Goal: Book appointment/travel/reservation

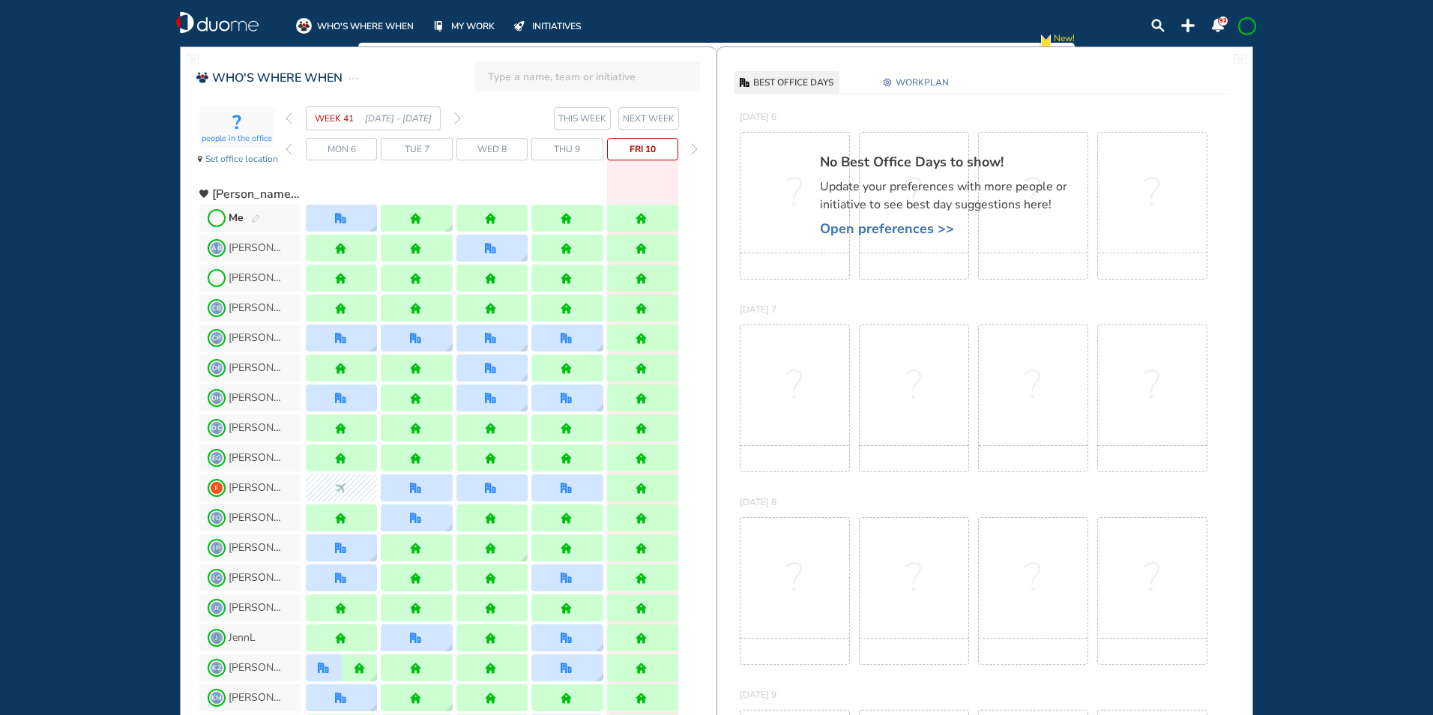
click at [460, 114] on img "forward week" at bounding box center [457, 118] width 7 height 12
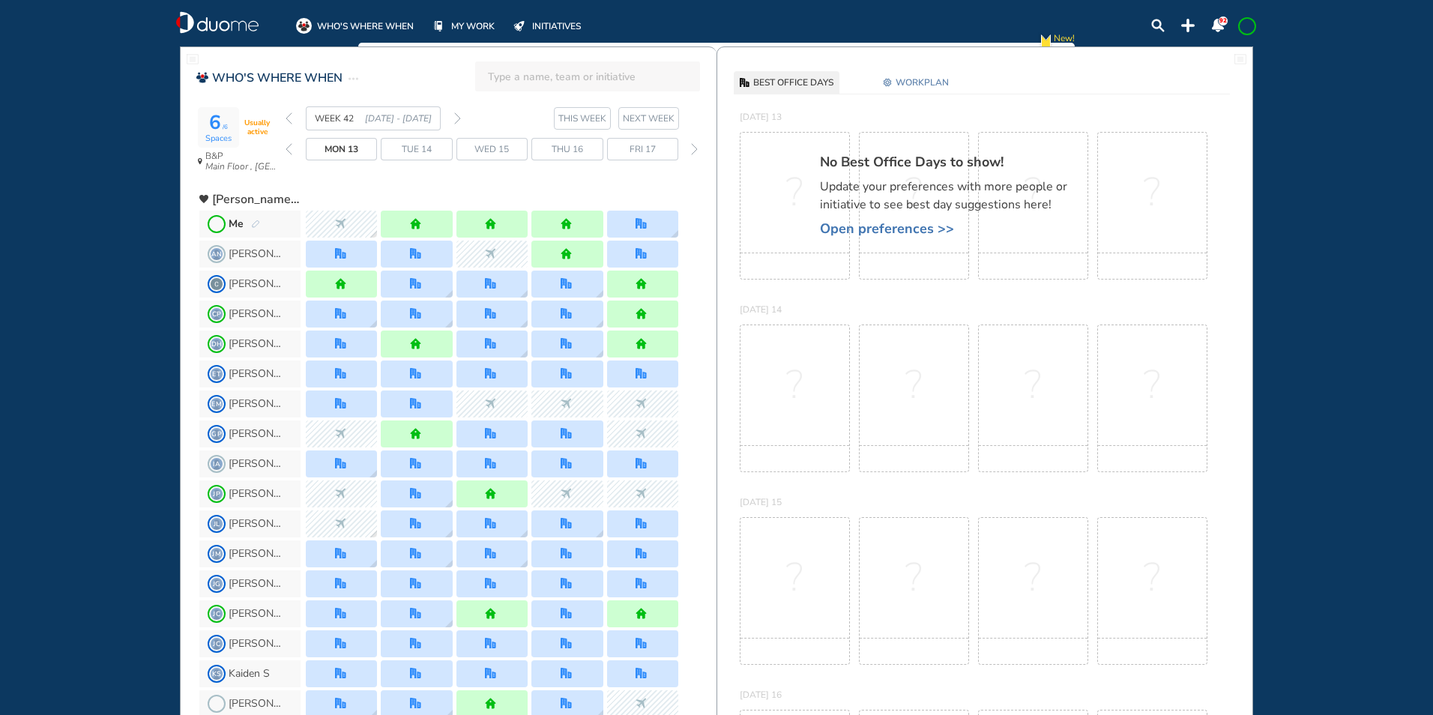
click at [456, 117] on img "forward week" at bounding box center [457, 118] width 7 height 12
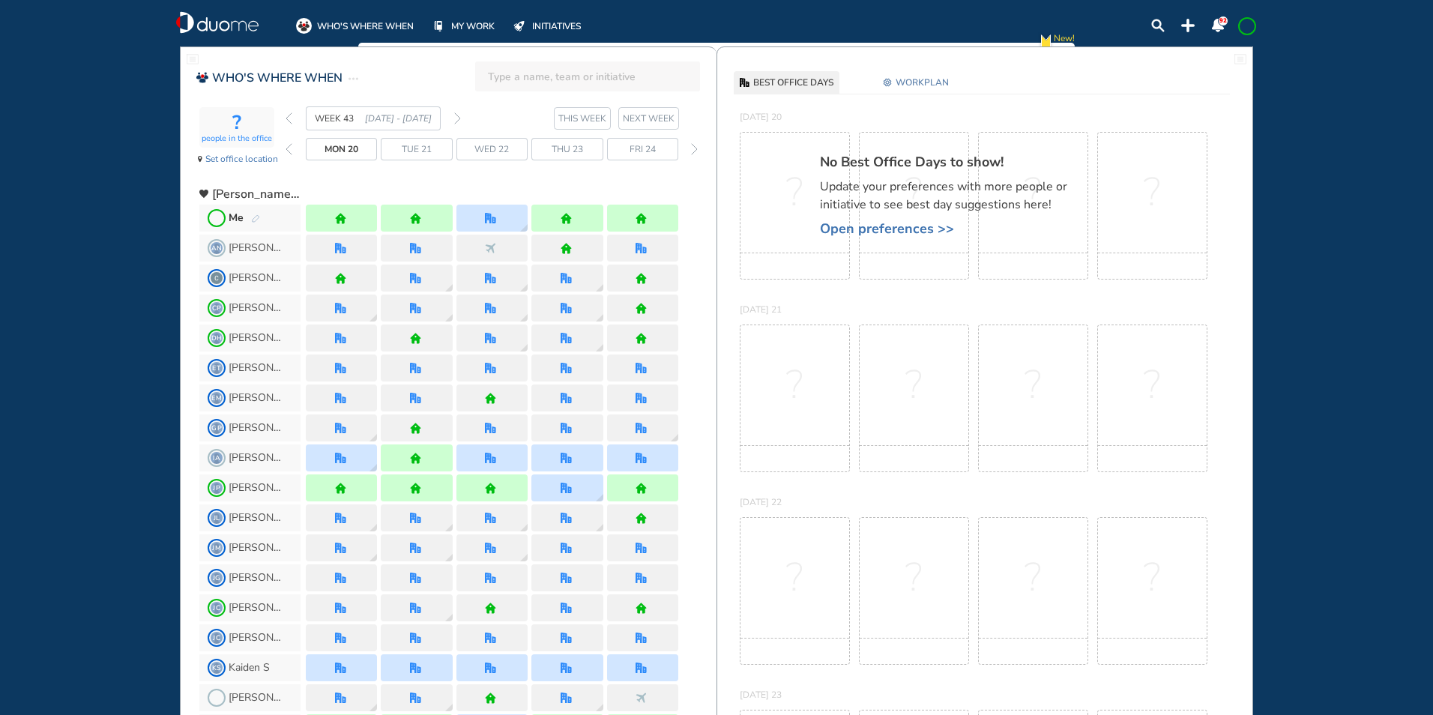
click at [288, 118] on img "back week" at bounding box center [289, 118] width 7 height 12
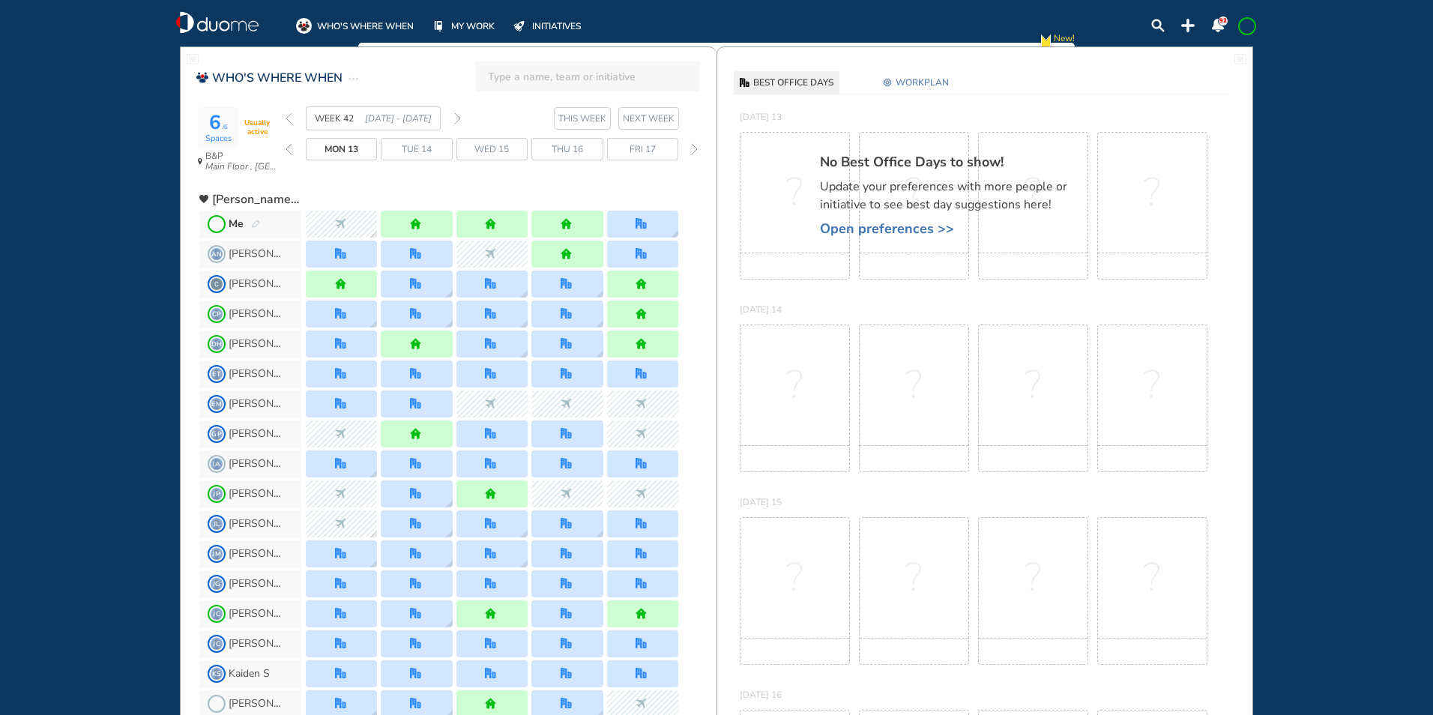
click at [456, 119] on img "forward week" at bounding box center [457, 118] width 7 height 12
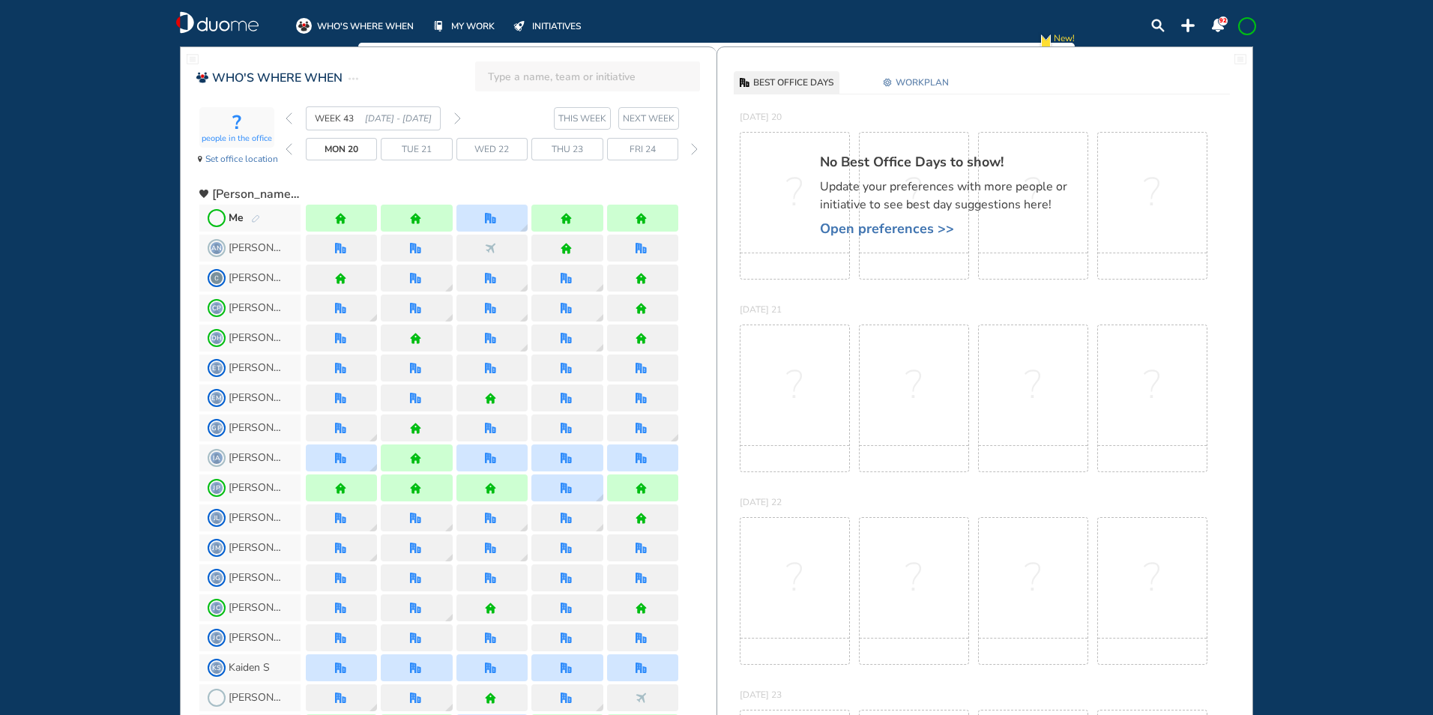
click at [459, 118] on img "forward week" at bounding box center [457, 118] width 7 height 12
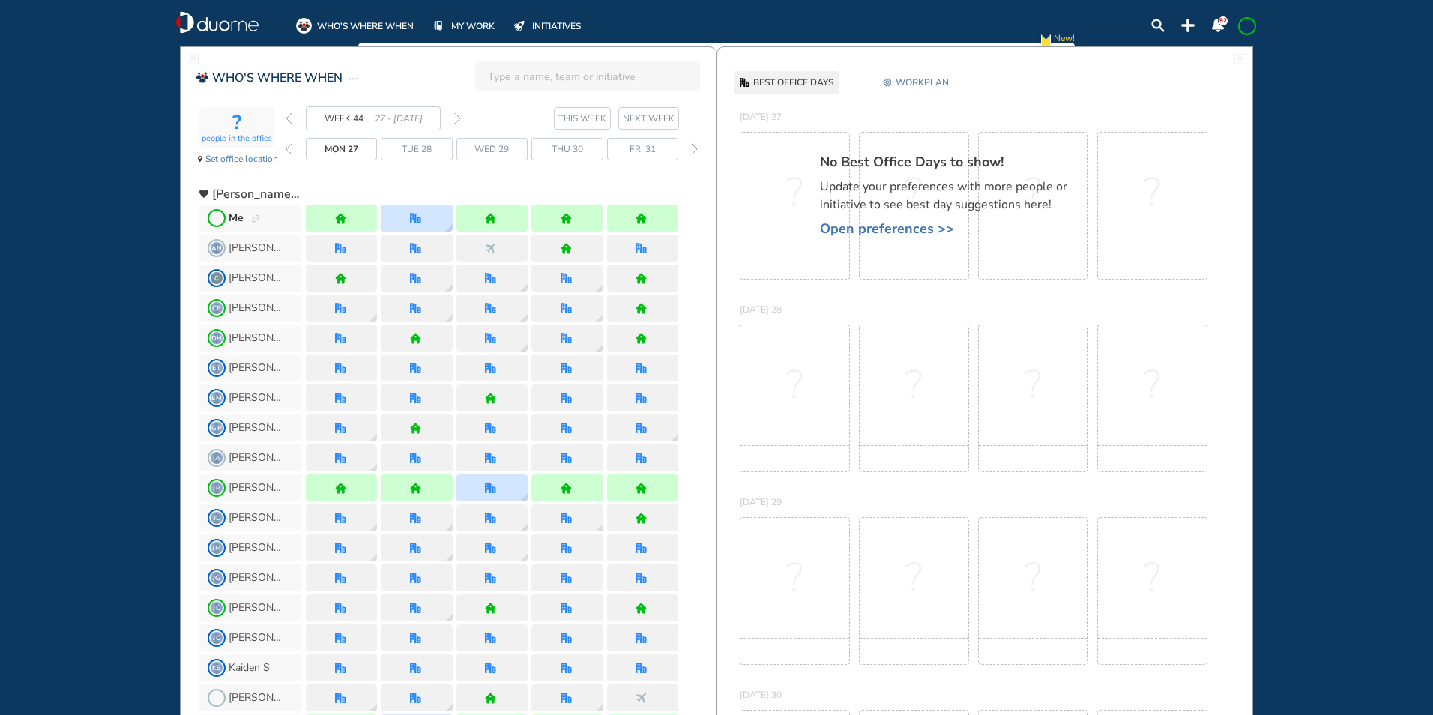
click at [459, 118] on img "forward week" at bounding box center [457, 118] width 7 height 12
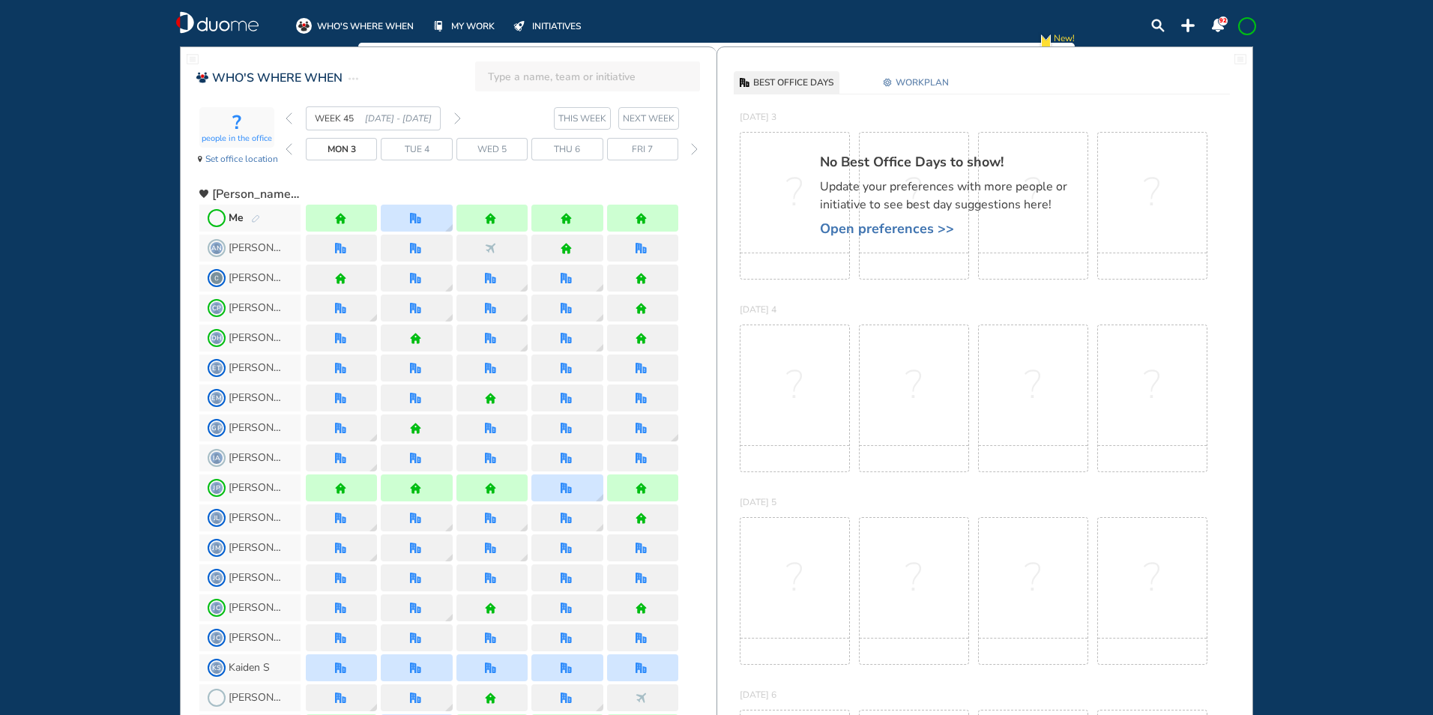
click at [459, 117] on img "forward week" at bounding box center [457, 118] width 7 height 12
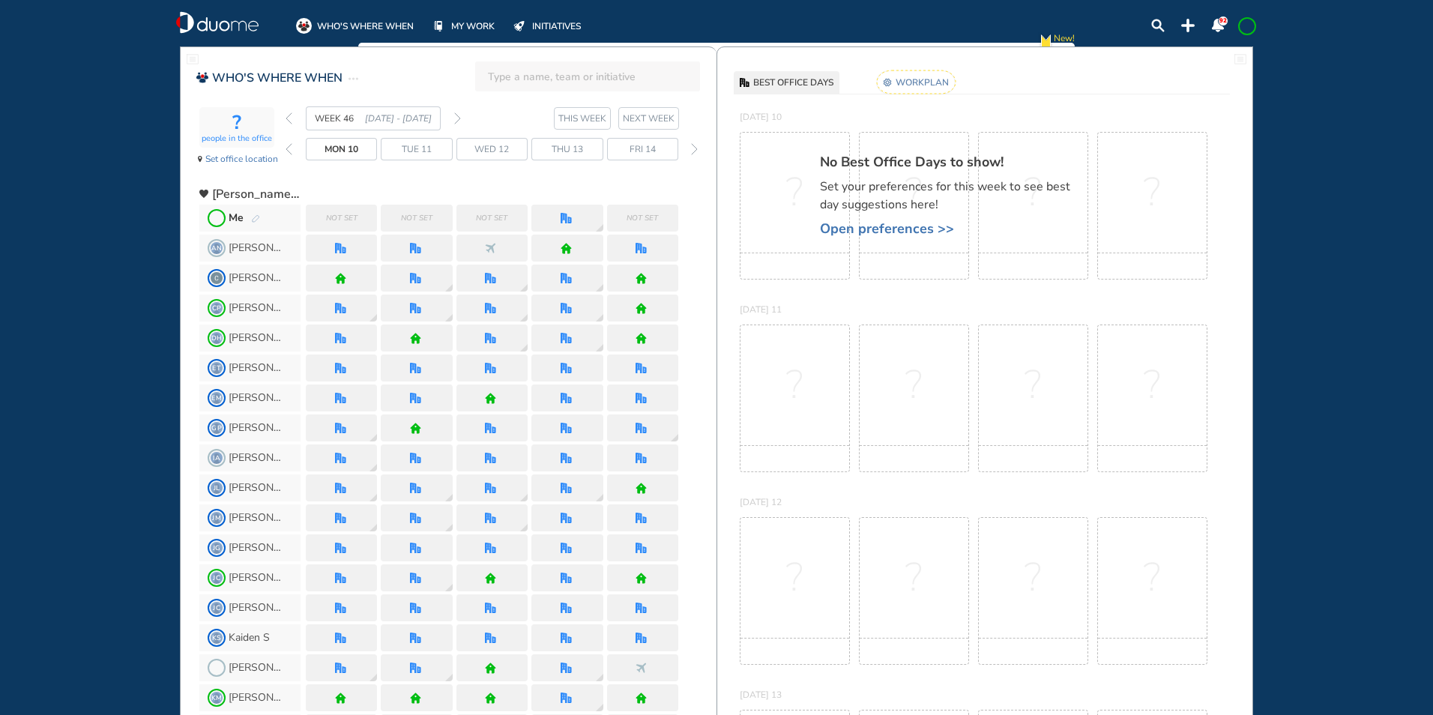
click at [254, 218] on img "pen-edit" at bounding box center [255, 219] width 9 height 10
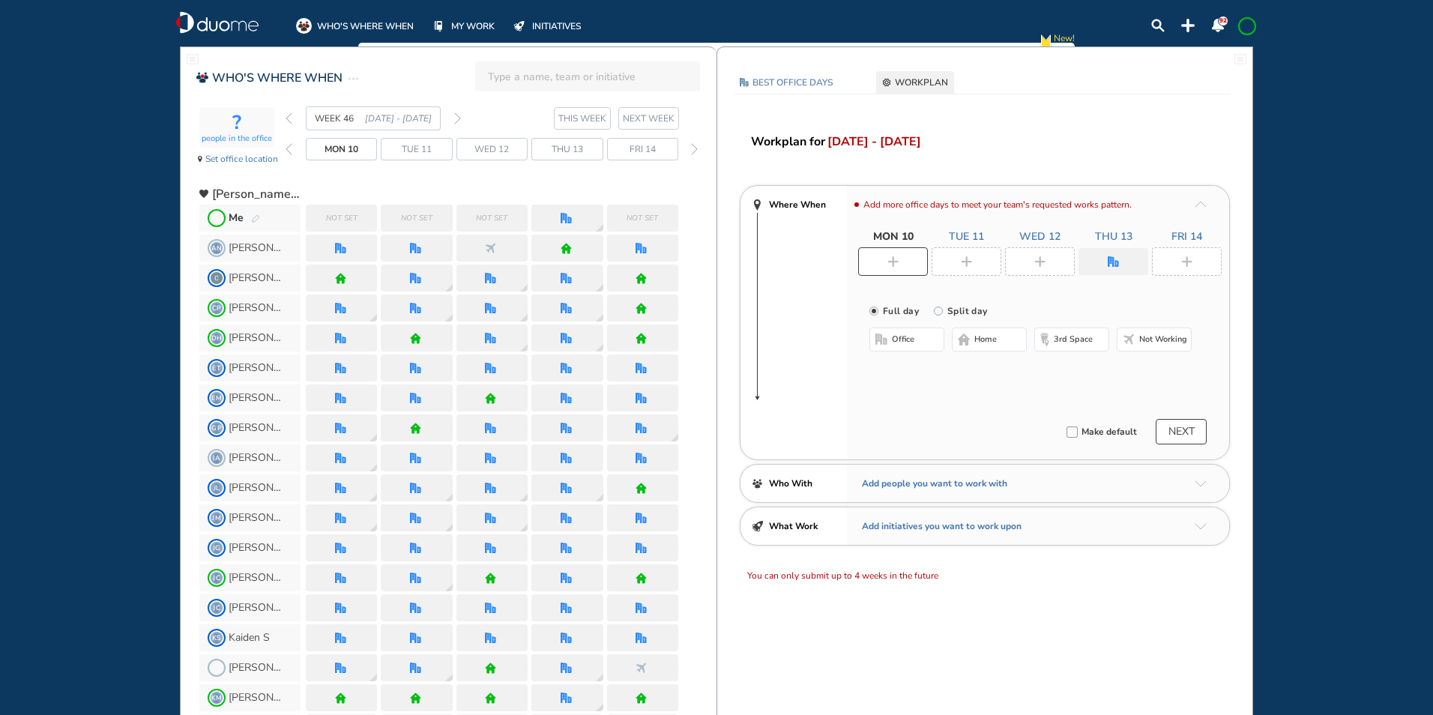
drag, startPoint x: 885, startPoint y: 250, endPoint x: 886, endPoint y: 258, distance: 7.5
click at [887, 250] on div at bounding box center [893, 261] width 70 height 28
click at [963, 337] on img "home-bdbdbd" at bounding box center [964, 340] width 12 height 12
click at [956, 259] on div at bounding box center [967, 261] width 70 height 28
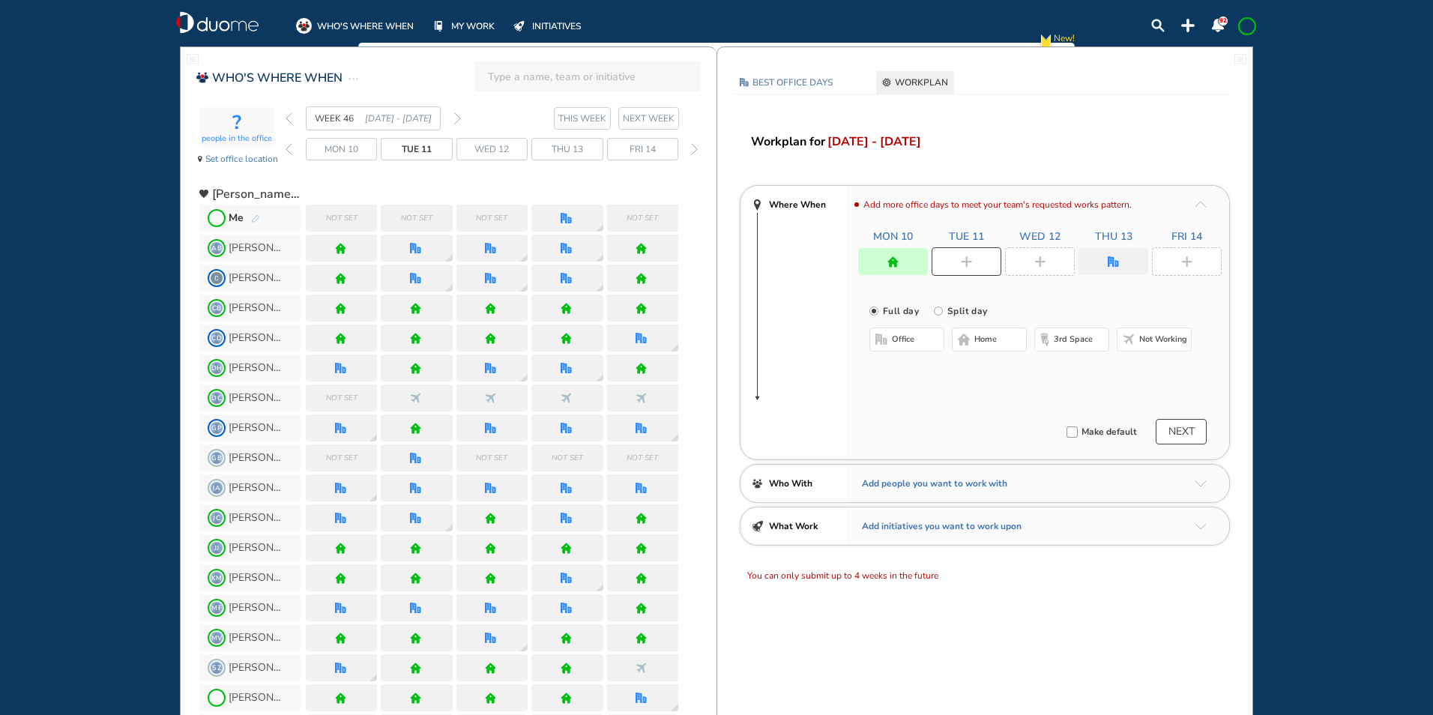
click at [980, 335] on span "home" at bounding box center [985, 340] width 22 height 12
click at [1037, 256] on img "plus-rounded-bdbdbd" at bounding box center [1039, 261] width 11 height 11
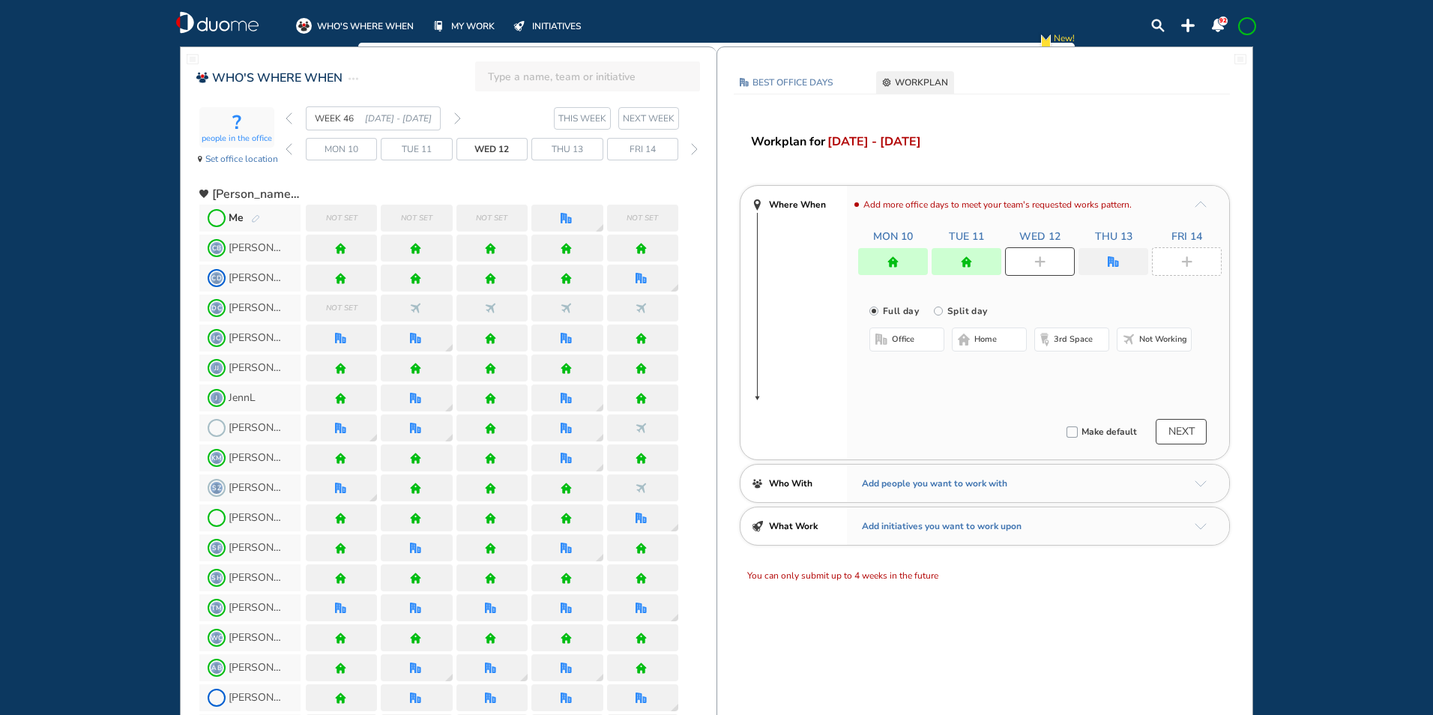
click at [888, 334] on button "office" at bounding box center [906, 340] width 75 height 24
click at [1057, 368] on img "cross-thin-blue" at bounding box center [1059, 369] width 7 height 7
click at [903, 367] on button "Select location" at bounding box center [909, 369] width 60 height 15
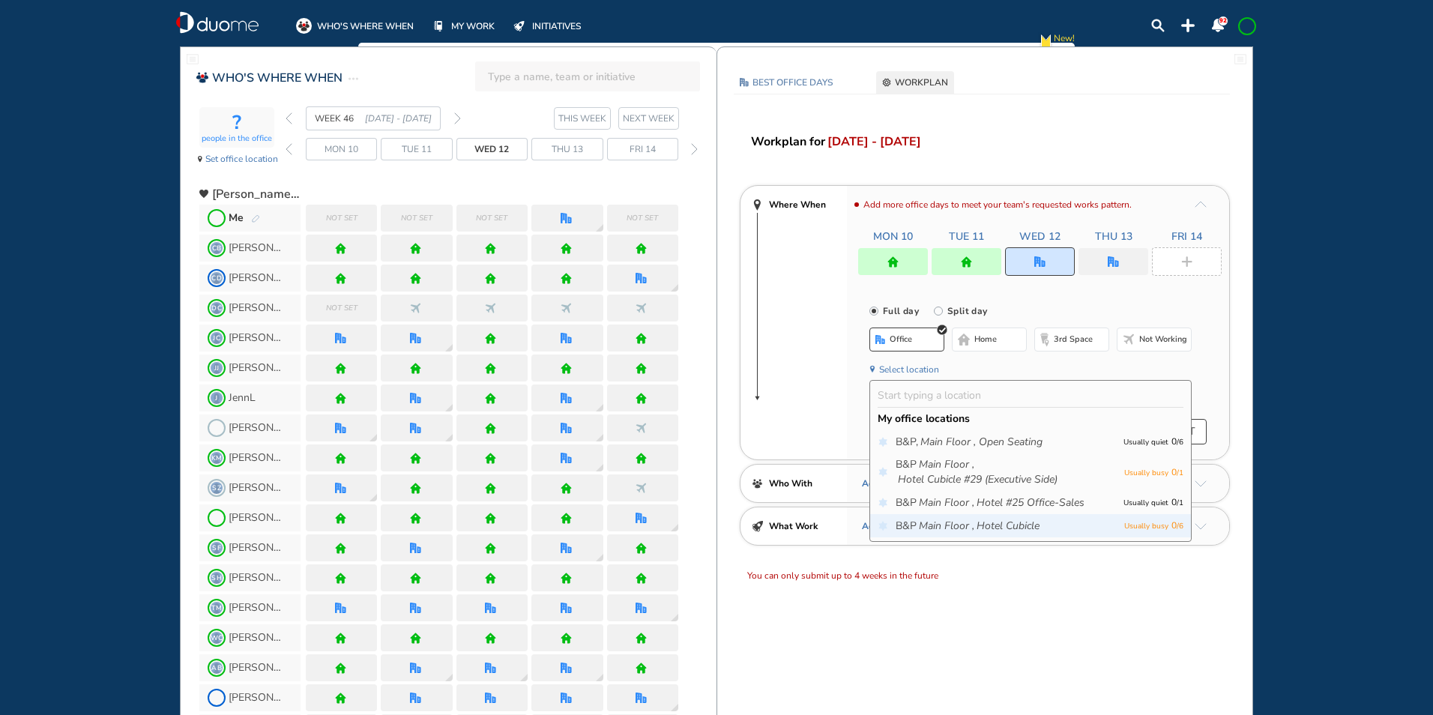
click at [952, 528] on icon "Main Floor ," at bounding box center [946, 526] width 55 height 15
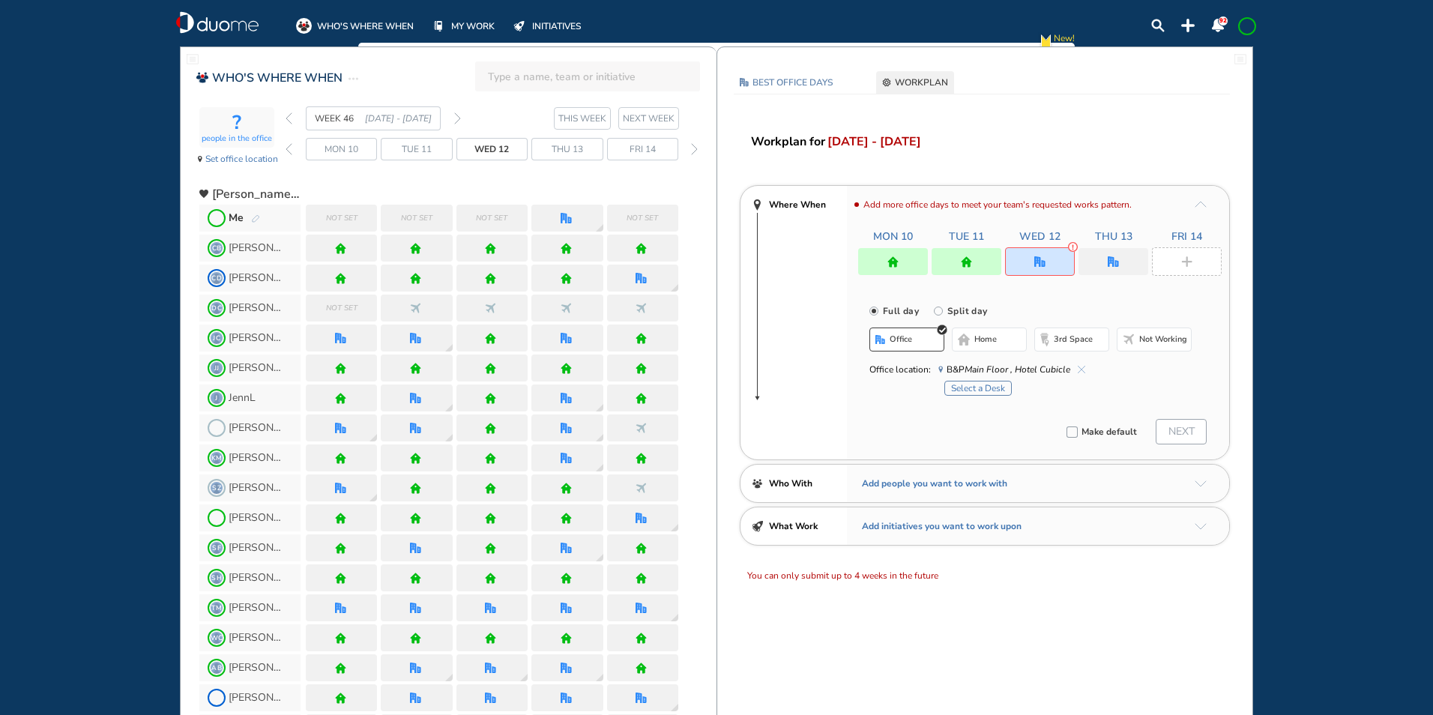
click at [991, 393] on button "Select a Desk" at bounding box center [977, 388] width 67 height 15
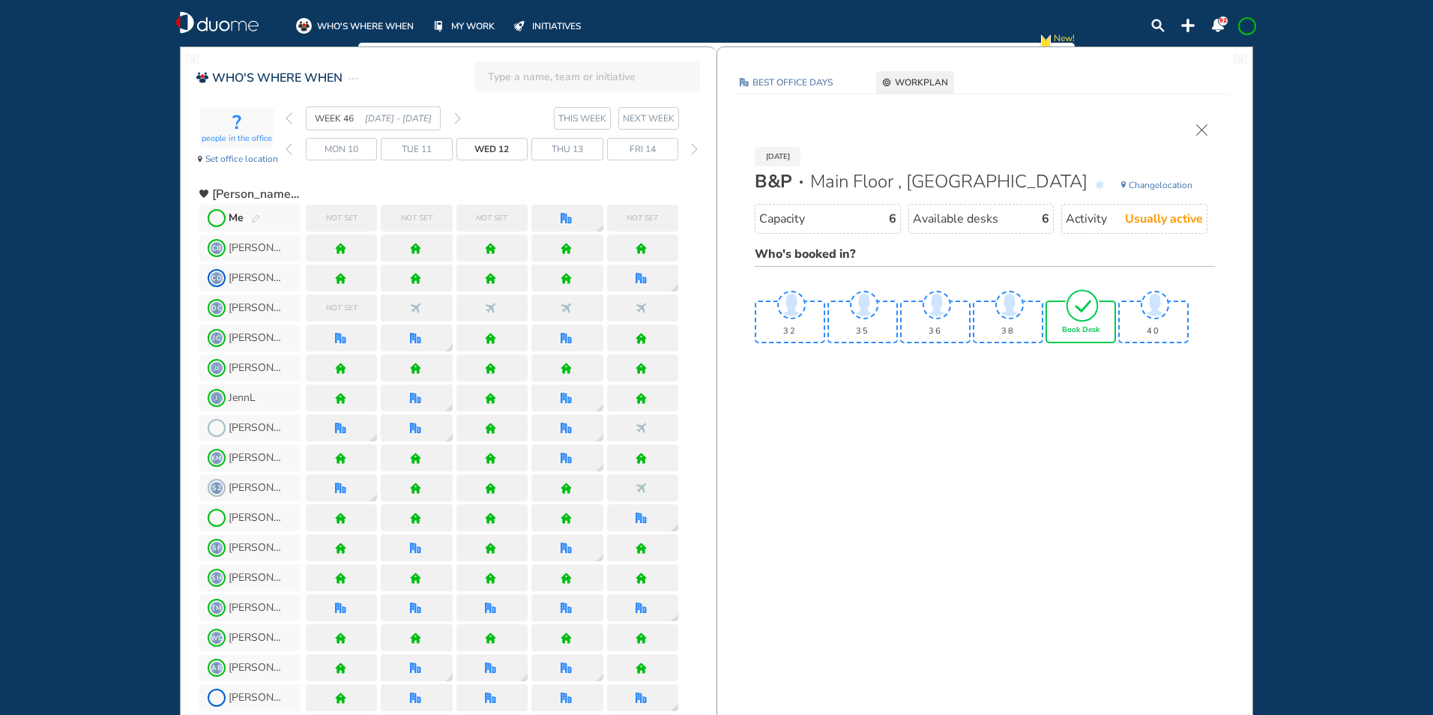
click at [1070, 311] on img "tick-rounded-outline" at bounding box center [1082, 305] width 34 height 35
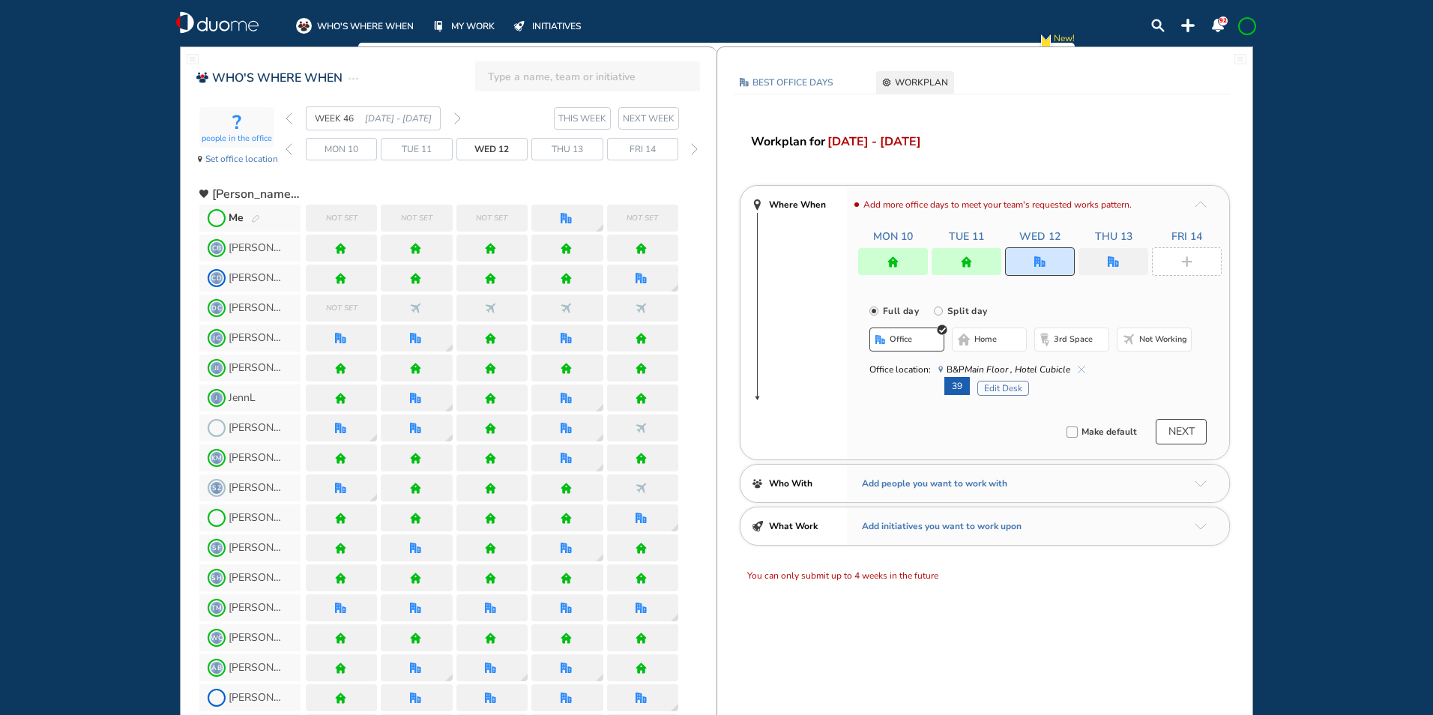
drag, startPoint x: 1114, startPoint y: 260, endPoint x: 1104, endPoint y: 271, distance: 14.8
click at [1114, 260] on img "office" at bounding box center [1113, 261] width 11 height 11
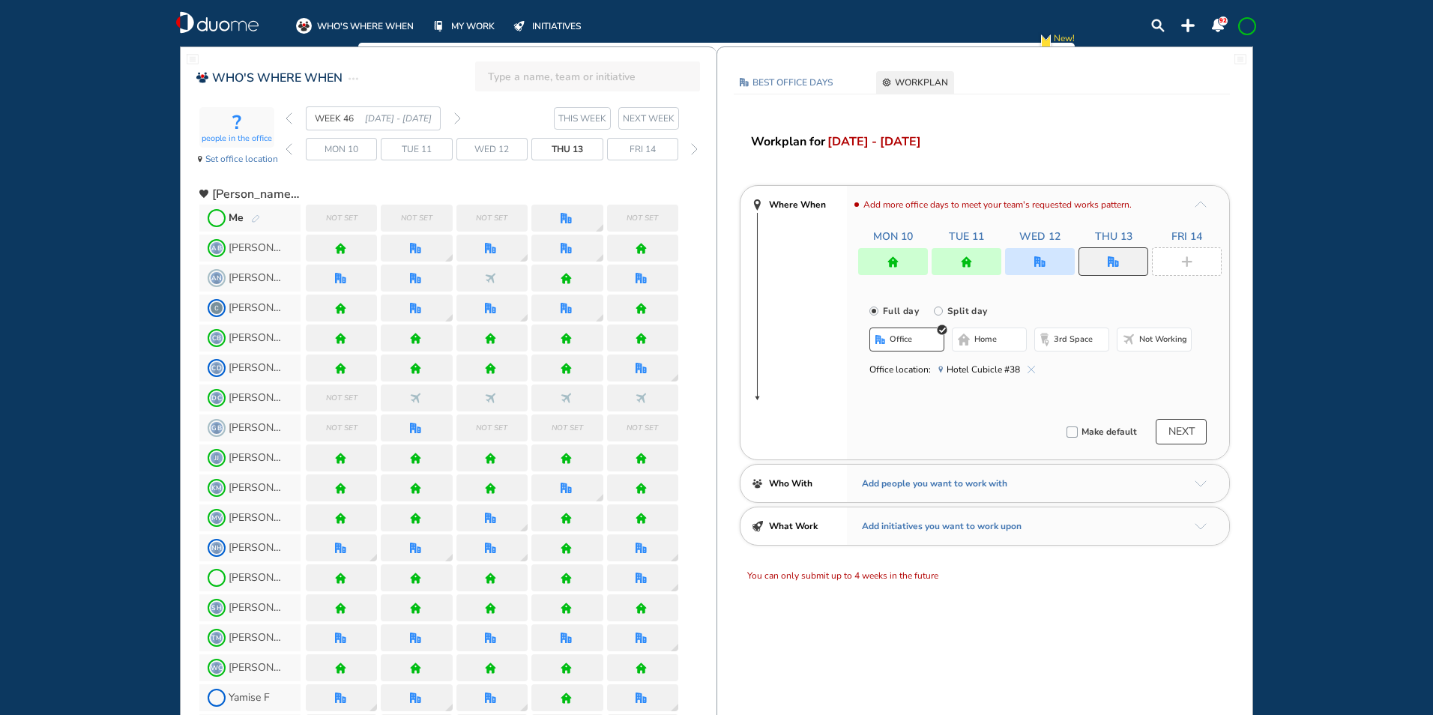
click at [968, 331] on button "home" at bounding box center [989, 340] width 75 height 24
click at [1189, 265] on img "plus-rounded-bdbdbd" at bounding box center [1186, 261] width 11 height 11
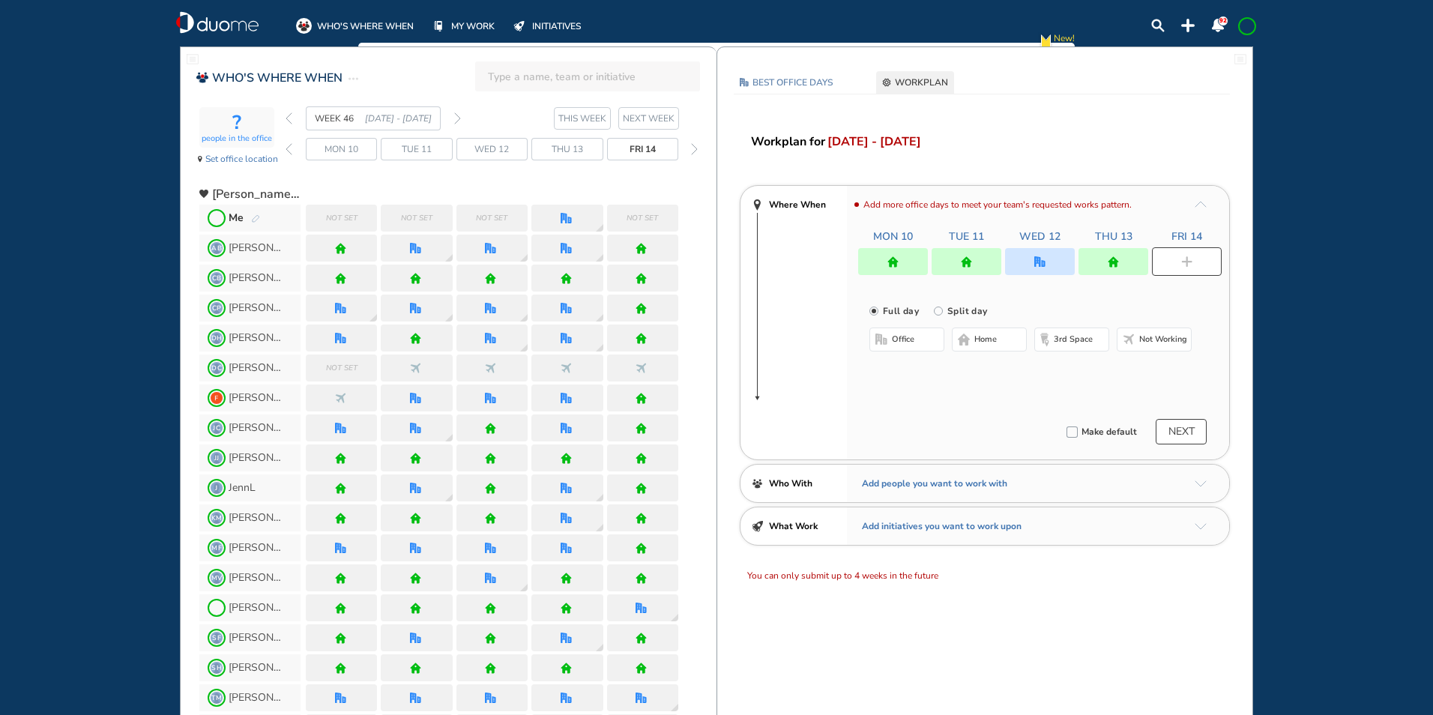
click at [998, 337] on button "home" at bounding box center [989, 340] width 75 height 24
